Goal: Transaction & Acquisition: Purchase product/service

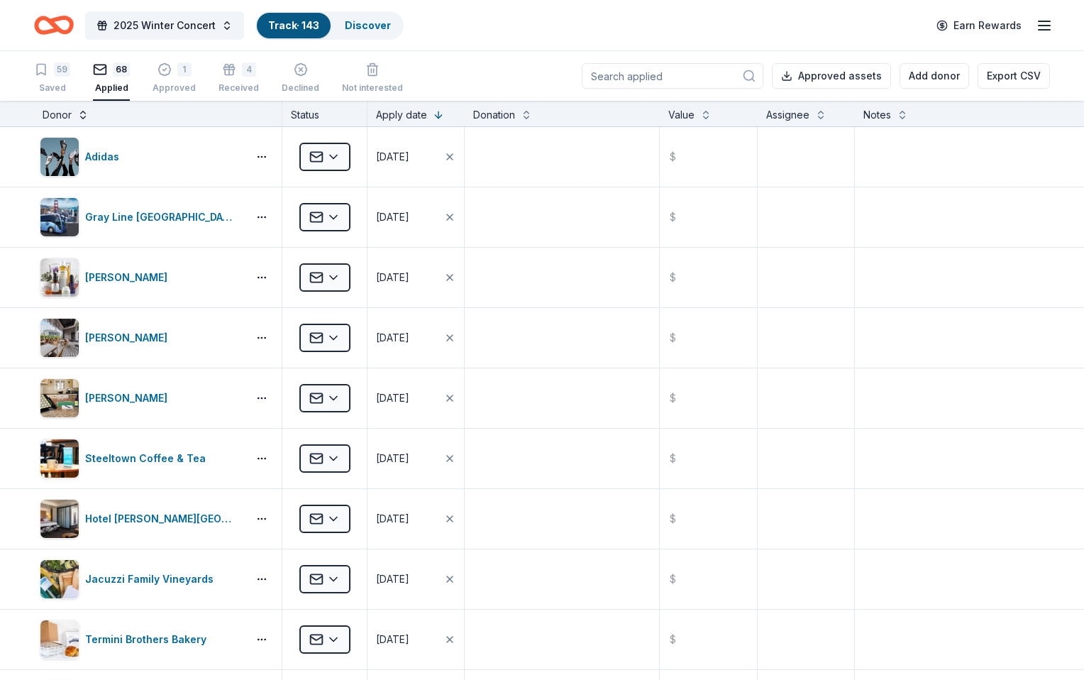
click at [89, 110] on button at bounding box center [82, 113] width 11 height 14
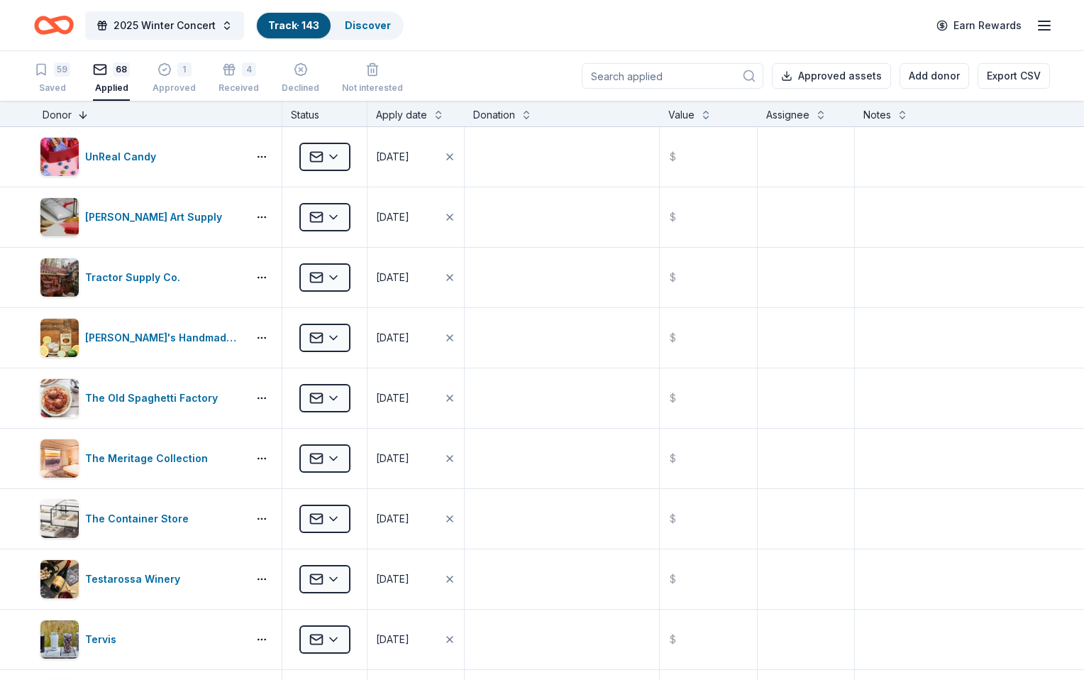
click at [89, 117] on button at bounding box center [82, 113] width 11 height 14
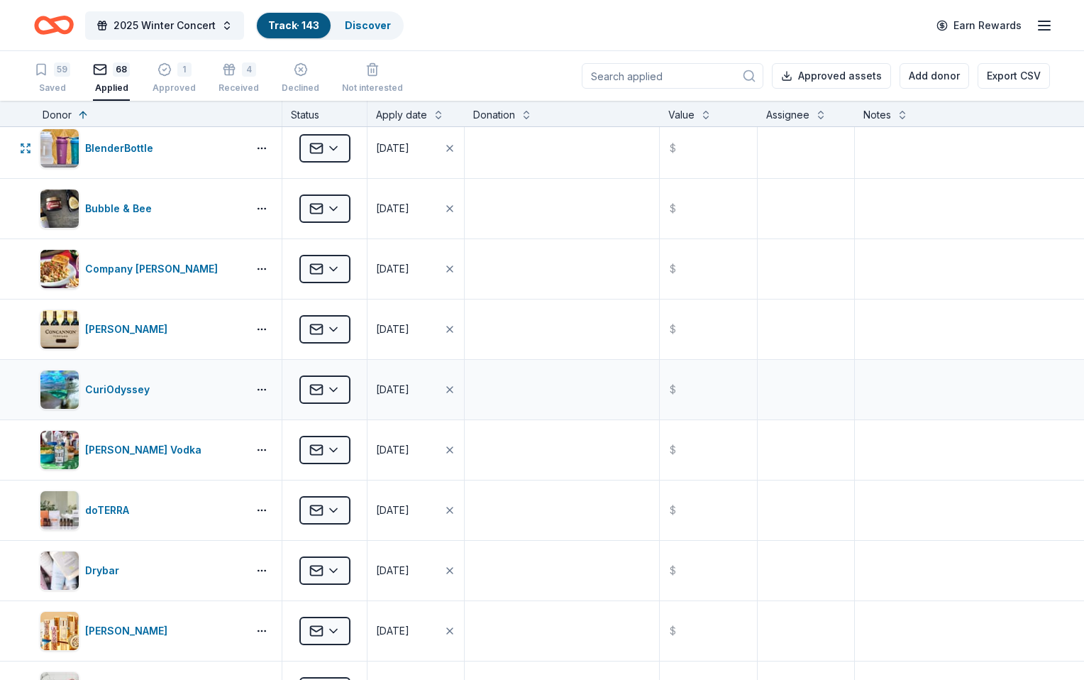
scroll to position [311, 0]
click at [364, 389] on html "2025 Winter Concert Track · 143 Discover Earn Rewards 59 Saved 68 Applied 1 App…" at bounding box center [542, 340] width 1084 height 680
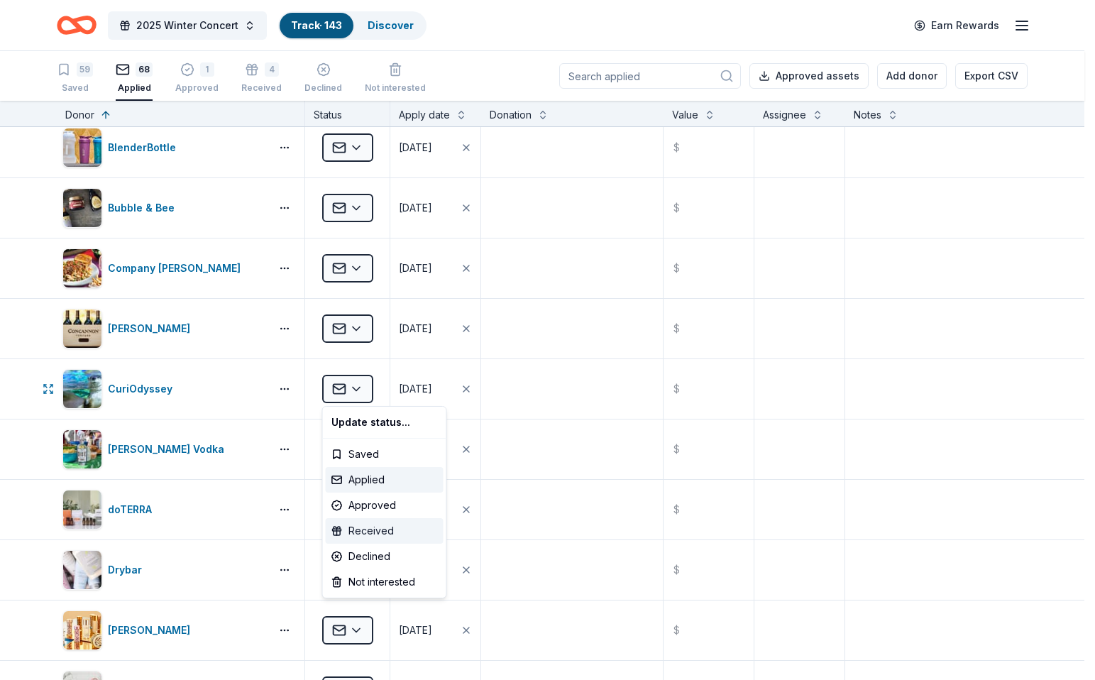
click at [372, 525] on div "Received" at bounding box center [385, 531] width 118 height 26
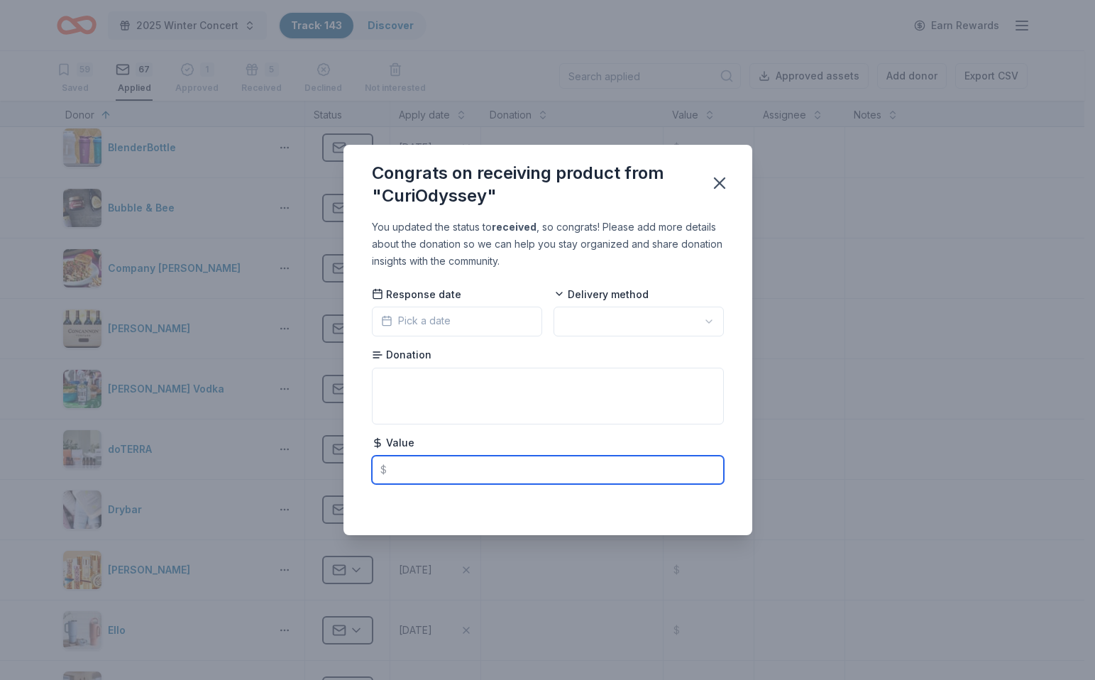
click at [441, 468] on input "text" at bounding box center [548, 470] width 352 height 28
type input "87.80"
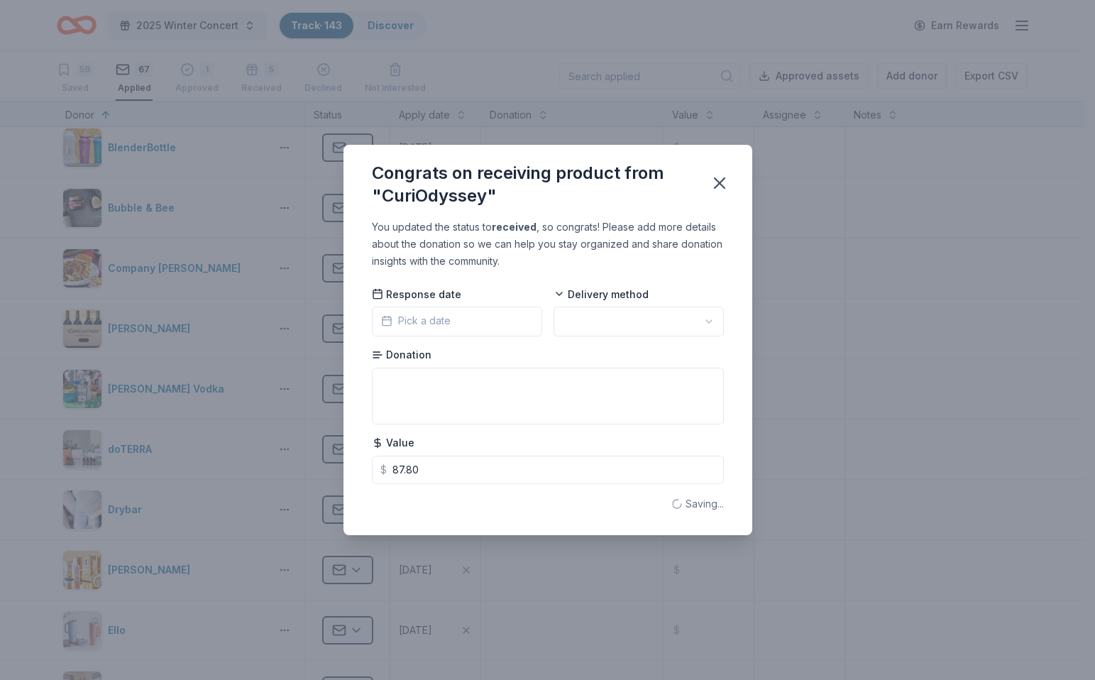
click at [456, 323] on button "Pick a date" at bounding box center [457, 322] width 170 height 30
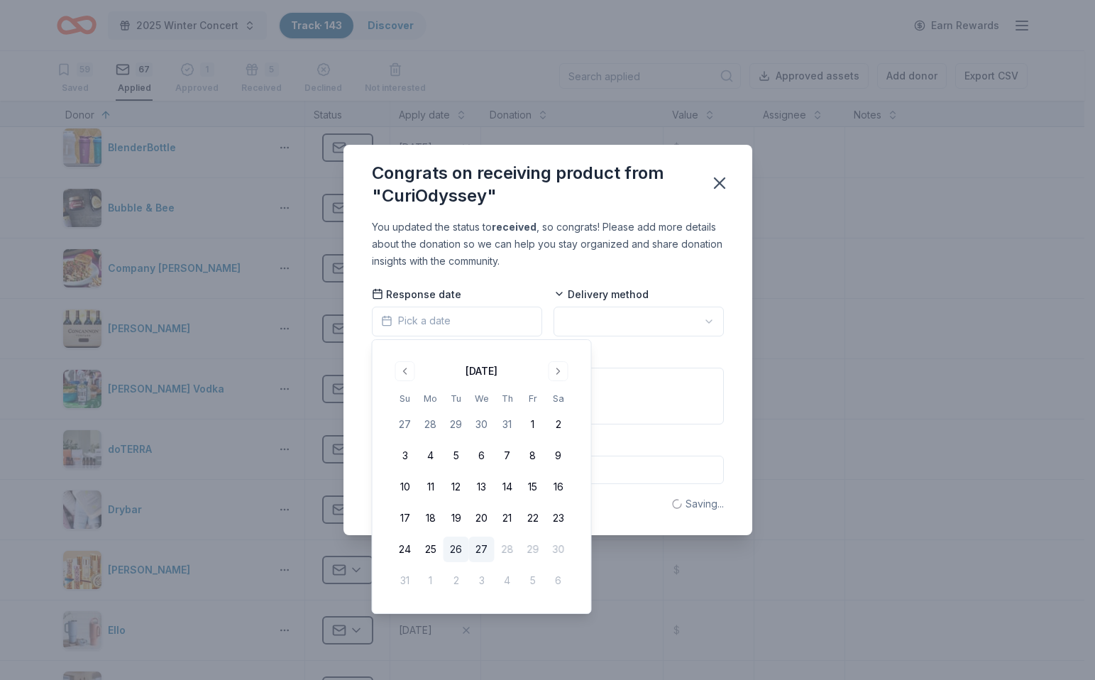
click at [454, 554] on button "26" at bounding box center [457, 549] width 26 height 26
click at [620, 329] on html "2025 Winter Concert Track · 143 Discover Earn Rewards 59 Saved 67 Applied 1 App…" at bounding box center [547, 340] width 1095 height 680
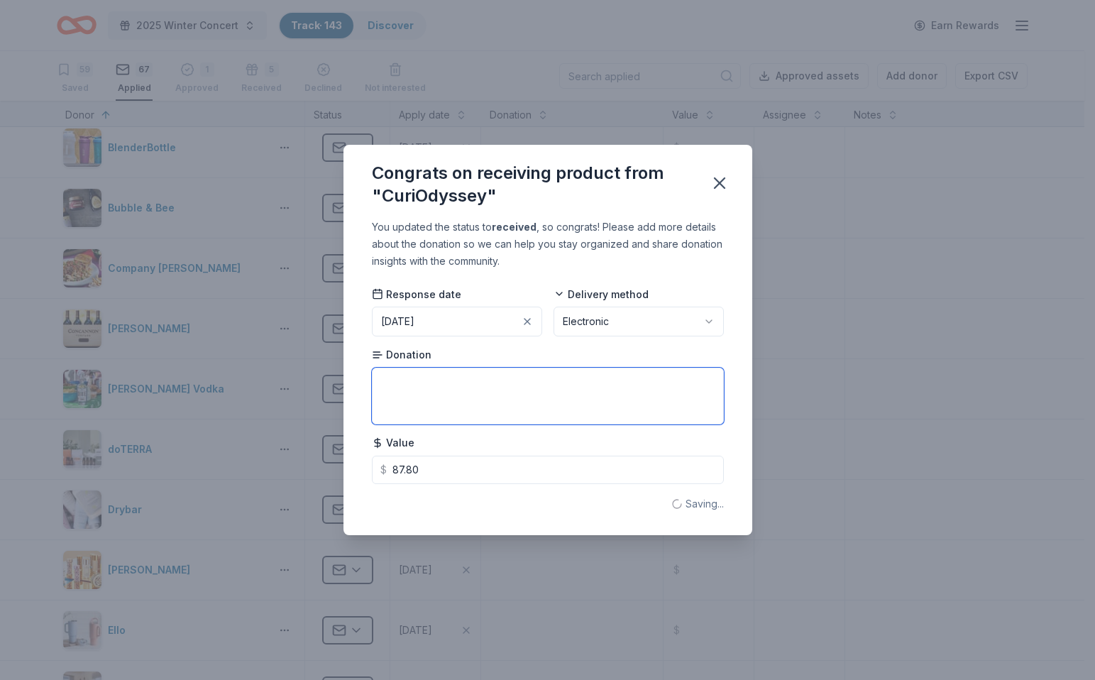
click at [447, 381] on textarea at bounding box center [548, 396] width 352 height 57
type textarea "4 passes"
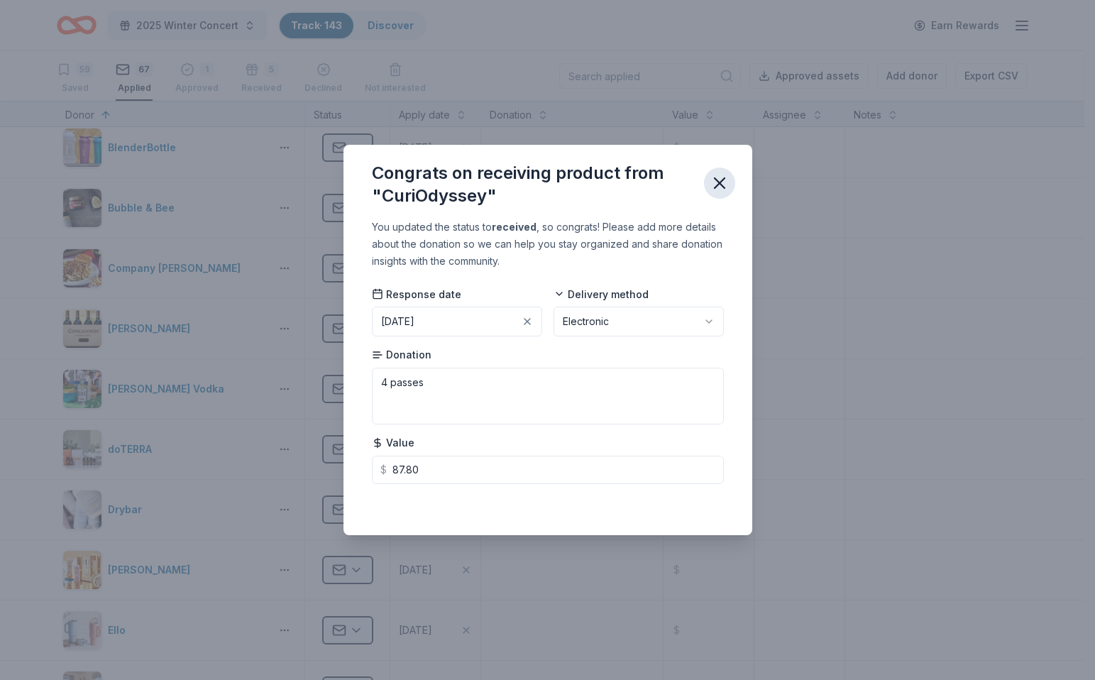
click at [724, 183] on icon "button" at bounding box center [720, 183] width 20 height 20
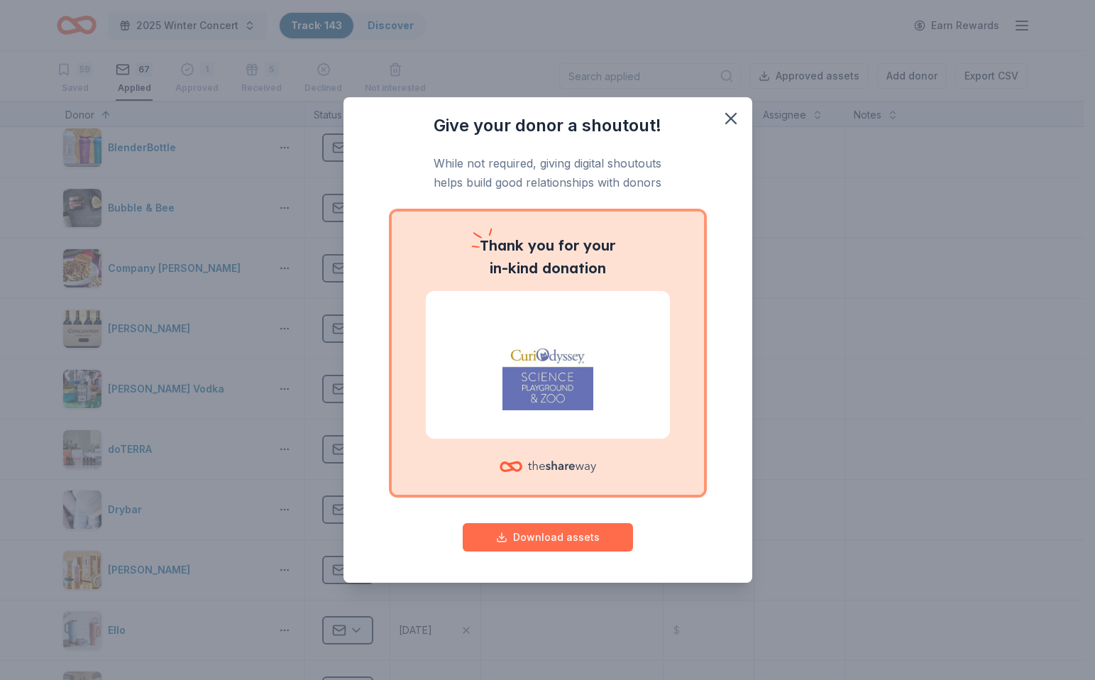
click at [556, 534] on button "Download assets" at bounding box center [548, 537] width 170 height 28
click at [732, 119] on icon "button" at bounding box center [731, 119] width 10 height 10
